Goal: Information Seeking & Learning: Learn about a topic

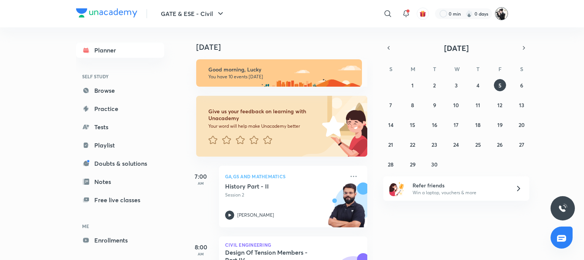
click at [501, 11] on img at bounding box center [501, 13] width 13 height 13
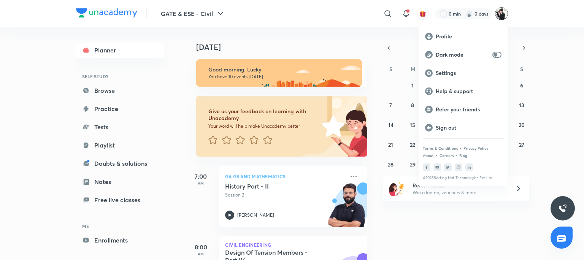
click at [479, 16] on div at bounding box center [292, 130] width 584 height 260
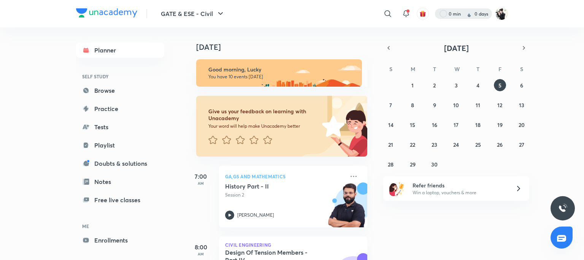
click at [472, 8] on div at bounding box center [463, 13] width 57 height 11
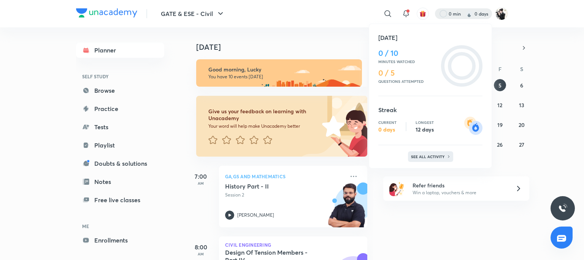
click at [443, 156] on p "See all activity" at bounding box center [428, 156] width 35 height 5
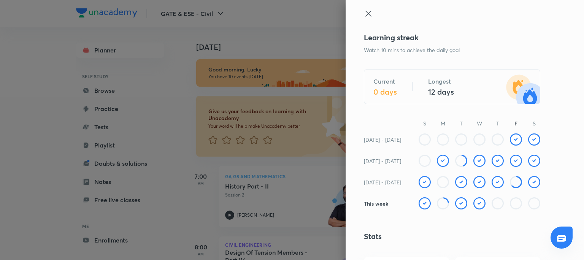
drag, startPoint x: 363, startPoint y: 12, endPoint x: 367, endPoint y: 9, distance: 5.2
click at [365, 10] on icon at bounding box center [368, 13] width 9 height 9
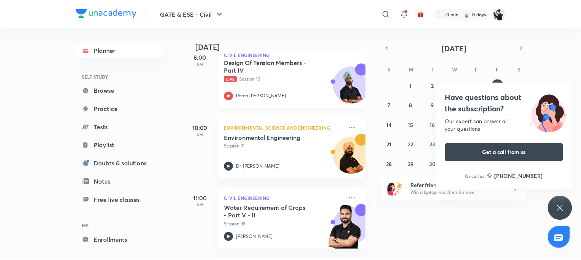
scroll to position [266, 0]
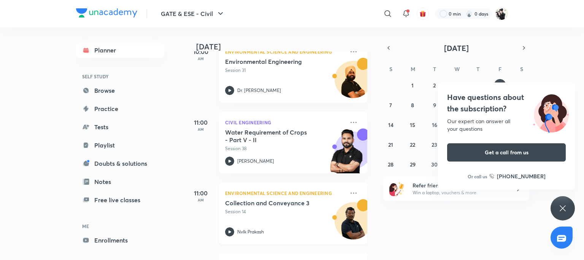
drag, startPoint x: 345, startPoint y: 191, endPoint x: 344, endPoint y: 186, distance: 5.9
click at [349, 189] on icon at bounding box center [353, 193] width 9 height 9
drag, startPoint x: 398, startPoint y: 224, endPoint x: 398, endPoint y: 218, distance: 6.9
click at [399, 219] on li "Go to course page" at bounding box center [401, 227] width 75 height 17
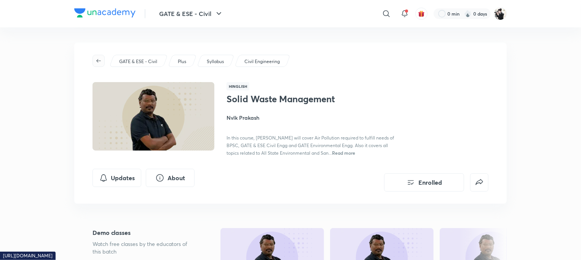
click at [95, 59] on icon "button" at bounding box center [98, 61] width 6 height 6
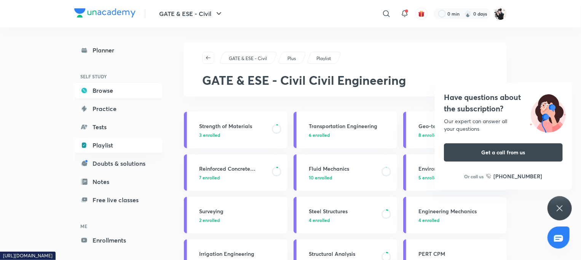
click at [97, 89] on link "Browse" at bounding box center [118, 90] width 88 height 15
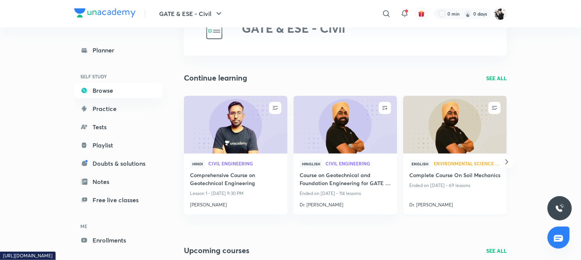
scroll to position [38, 0]
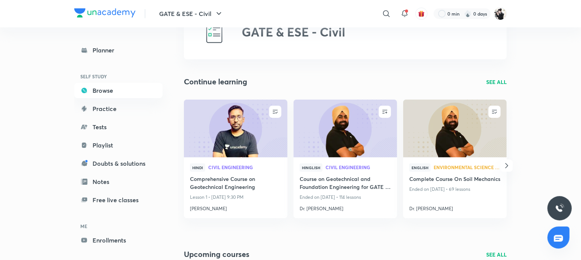
click at [508, 165] on icon "button" at bounding box center [506, 165] width 9 height 9
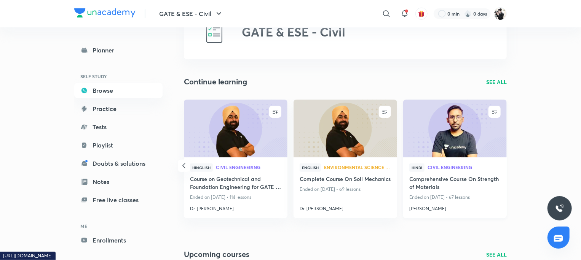
click at [467, 176] on h4 "Comprehensive Course On Strength of Materials" at bounding box center [454, 183] width 91 height 17
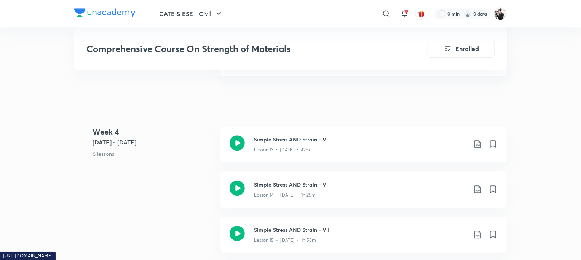
scroll to position [1179, 0]
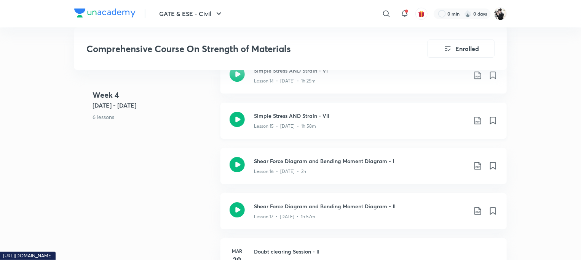
click at [332, 120] on div "Lesson 15 • [DATE] • 1h 58m" at bounding box center [360, 125] width 213 height 10
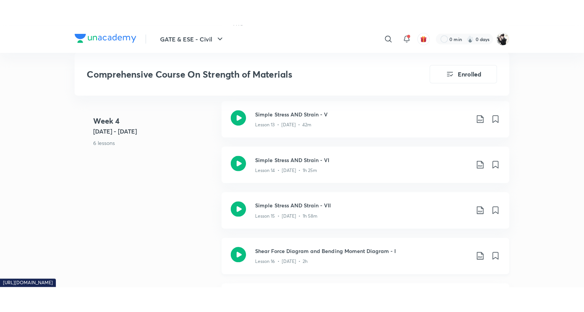
scroll to position [1103, 0]
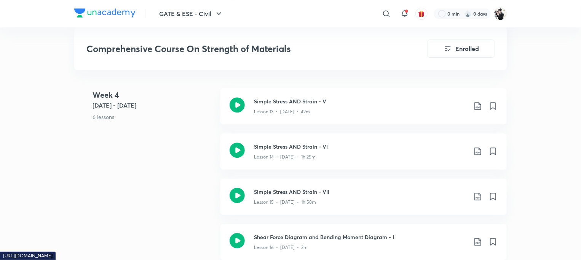
click at [275, 147] on h3 "Simple Stress AND Strain - VI" at bounding box center [360, 147] width 213 height 8
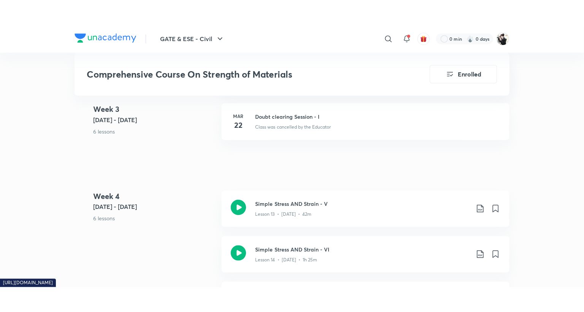
scroll to position [1217, 0]
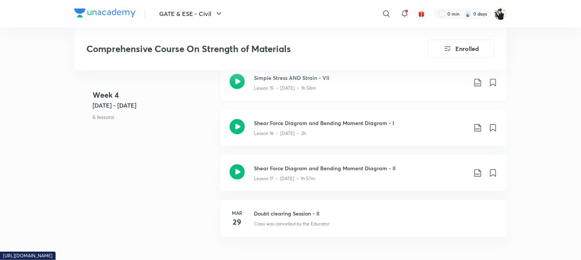
click at [312, 80] on h3 "Simple Stress AND Strain - VII" at bounding box center [360, 78] width 213 height 8
drag, startPoint x: 408, startPoint y: 259, endPoint x: 415, endPoint y: 274, distance: 16.0
click at [415, 260] on iframe at bounding box center [290, 130] width 581 height 260
